Goal: Task Accomplishment & Management: Manage account settings

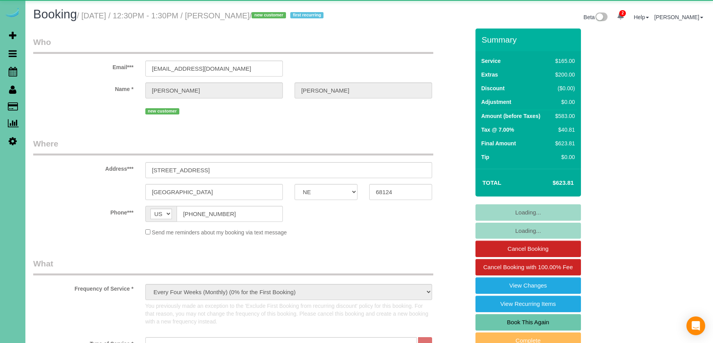
select select "NE"
select select "string:check"
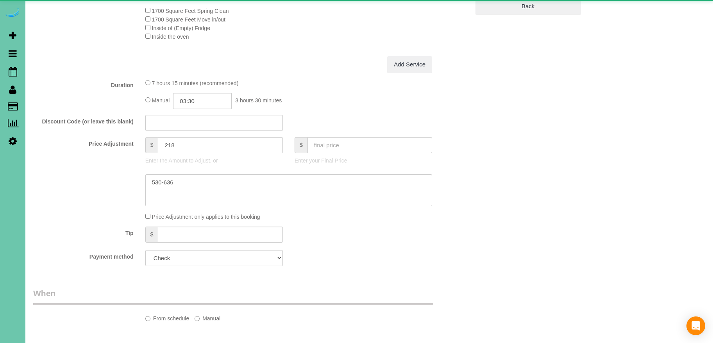
select select "object:755"
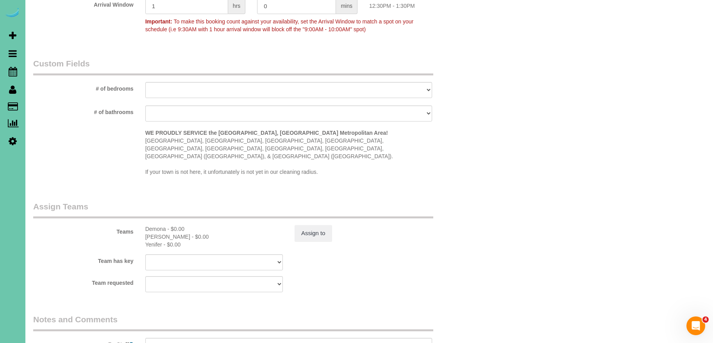
scroll to position [883, 0]
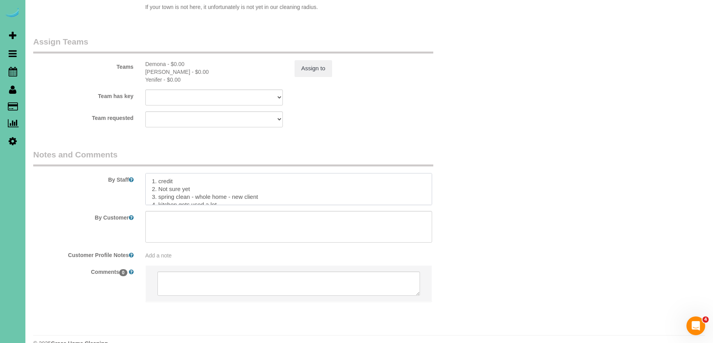
drag, startPoint x: 195, startPoint y: 174, endPoint x: 157, endPoint y: 173, distance: 38.3
click at [158, 173] on textarea at bounding box center [288, 189] width 287 height 32
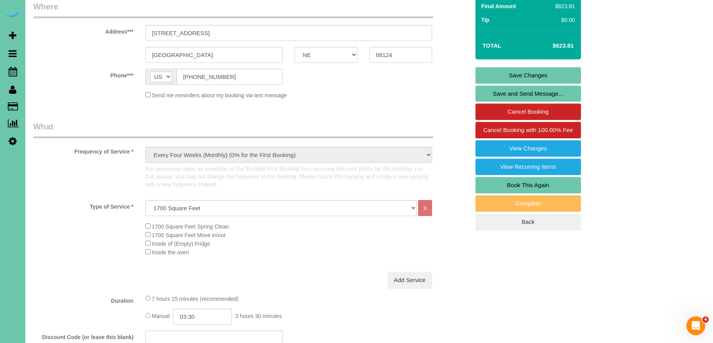
scroll to position [152, 0]
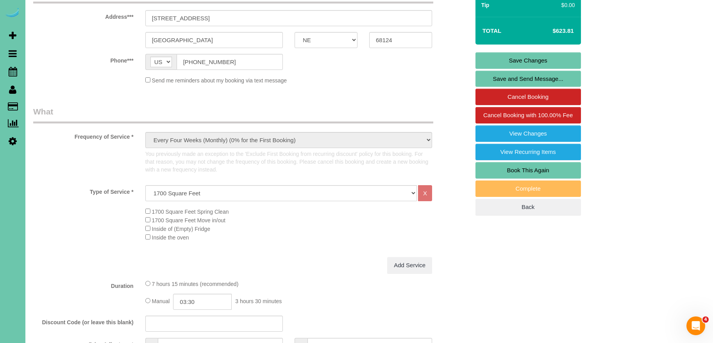
type textarea "1. credit 2. client home 3. spring clean - whole home - new client 4. kitchen g…"
click at [531, 59] on link "Save Changes" at bounding box center [527, 60] width 105 height 16
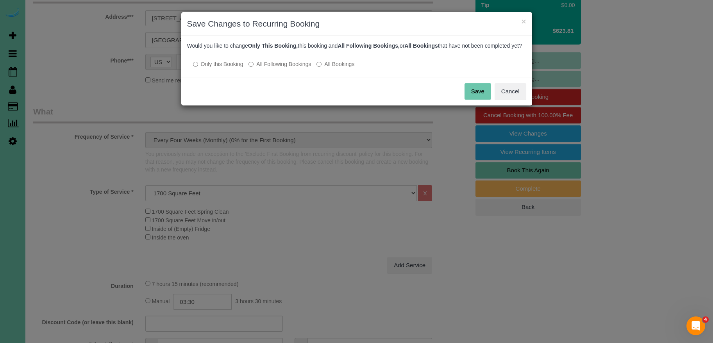
click at [479, 100] on button "Save" at bounding box center [477, 91] width 27 height 16
